Goal: Register for event/course

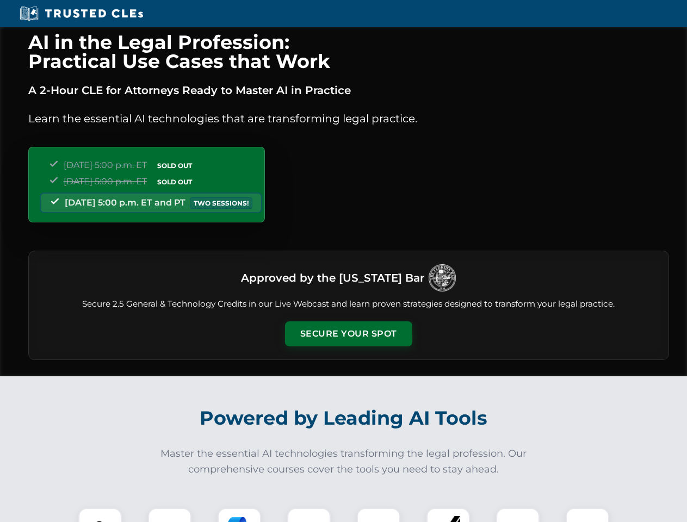
click at [348, 334] on button "Secure Your Spot" at bounding box center [348, 333] width 127 height 25
click at [100, 515] on img at bounding box center [100, 530] width 32 height 32
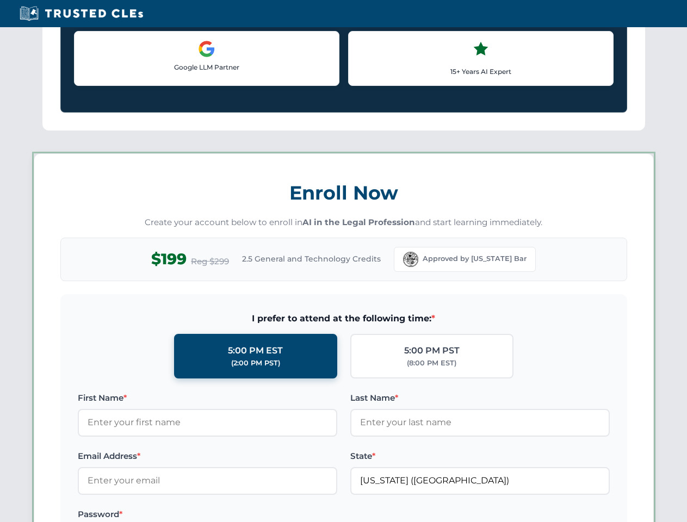
click at [239, 515] on label "Password *" at bounding box center [207, 514] width 259 height 13
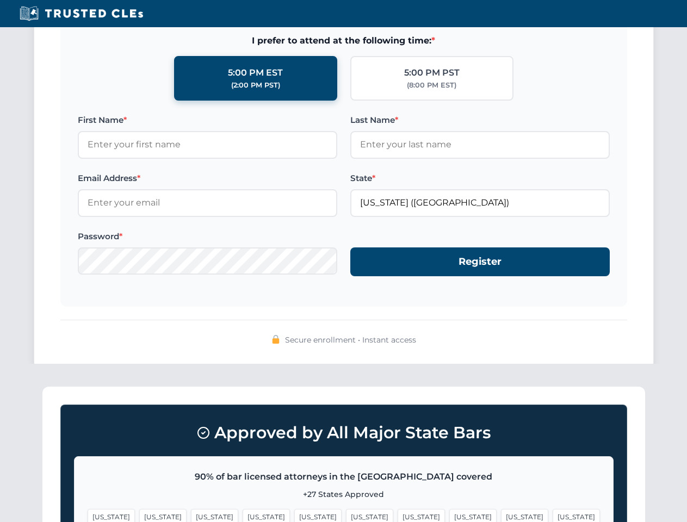
click at [501, 515] on span "[US_STATE]" at bounding box center [524, 517] width 47 height 16
